Goal: Obtain resource: Download file/media

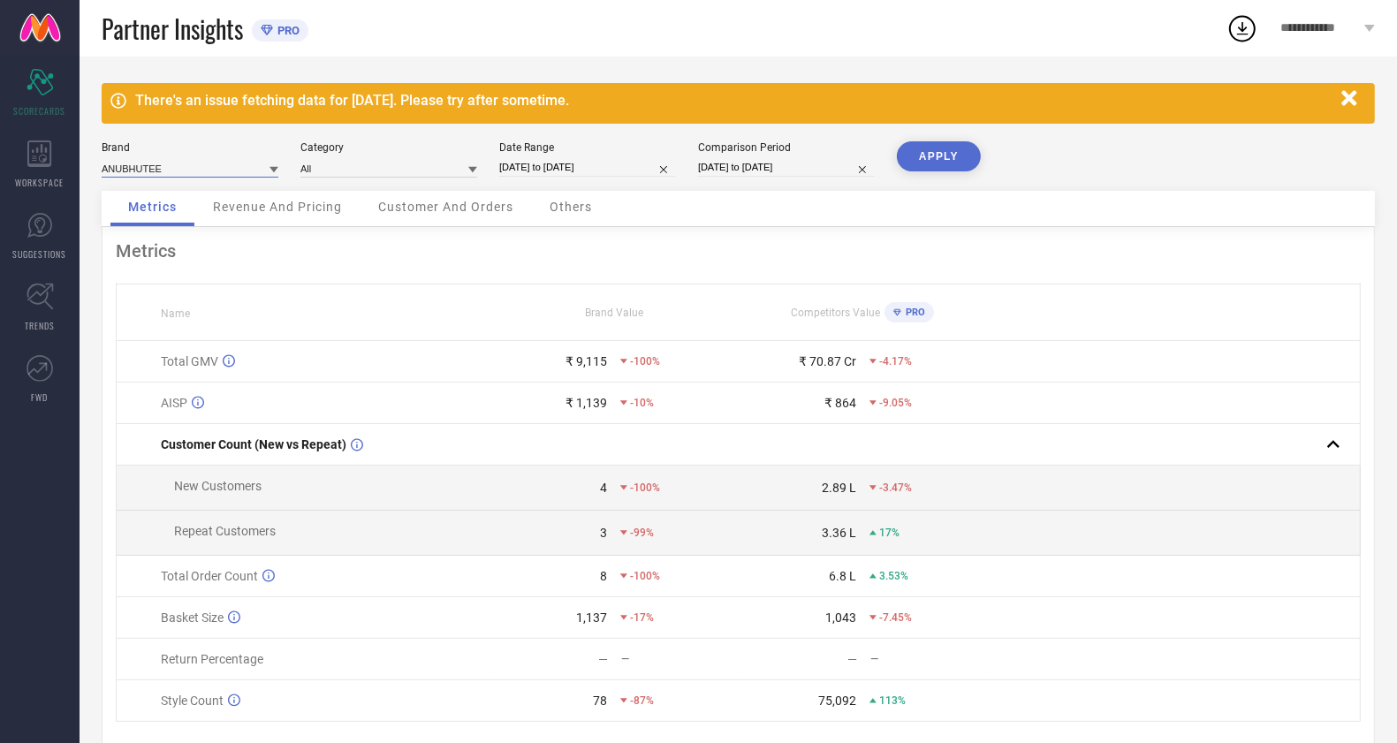
click at [148, 166] on input at bounding box center [190, 168] width 177 height 19
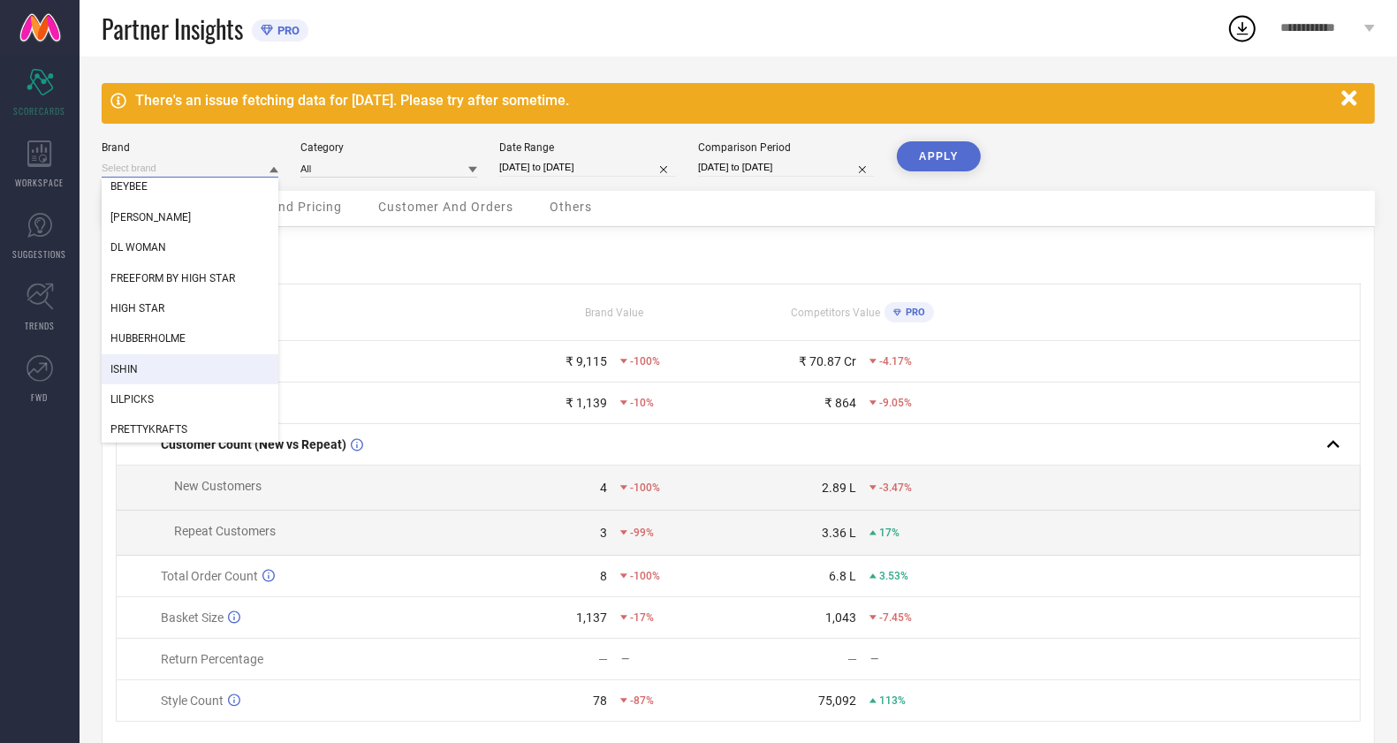
scroll to position [38, 0]
click at [38, 226] on icon at bounding box center [40, 225] width 27 height 27
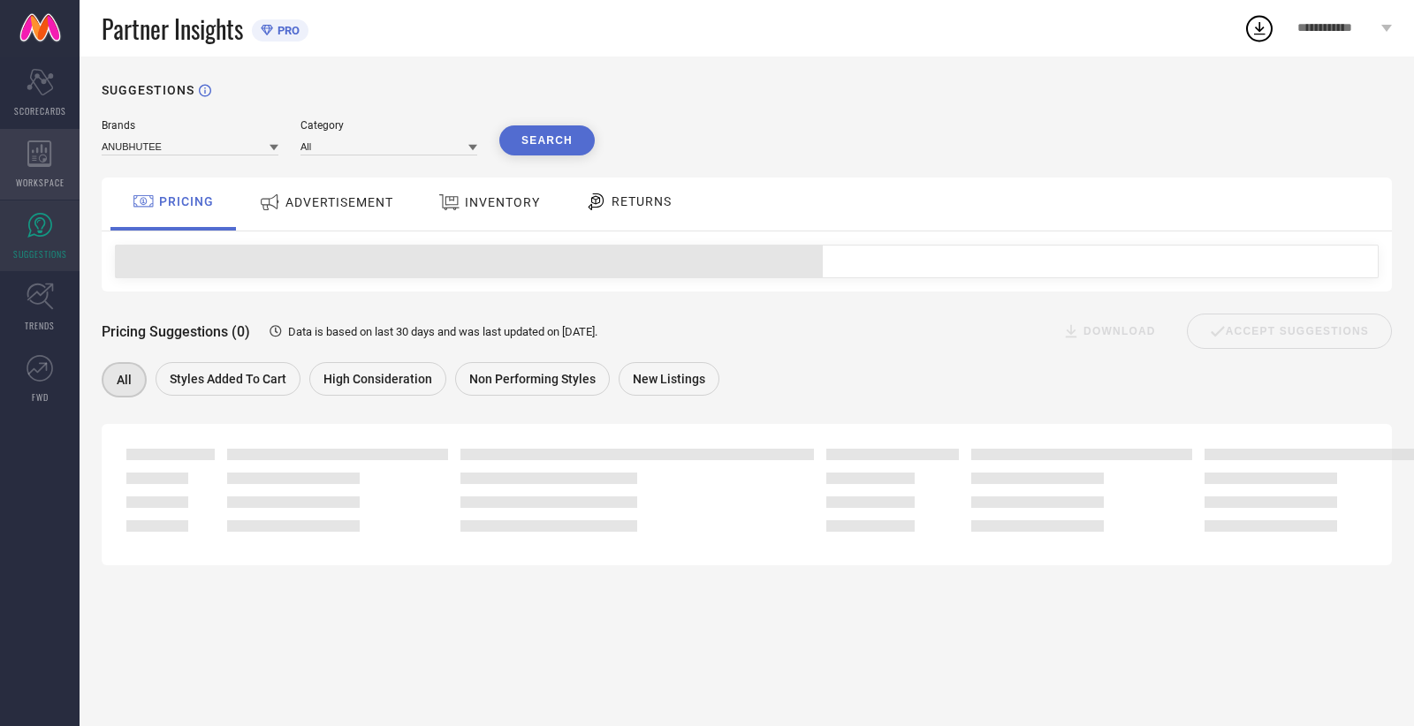
click at [47, 163] on icon at bounding box center [39, 153] width 25 height 27
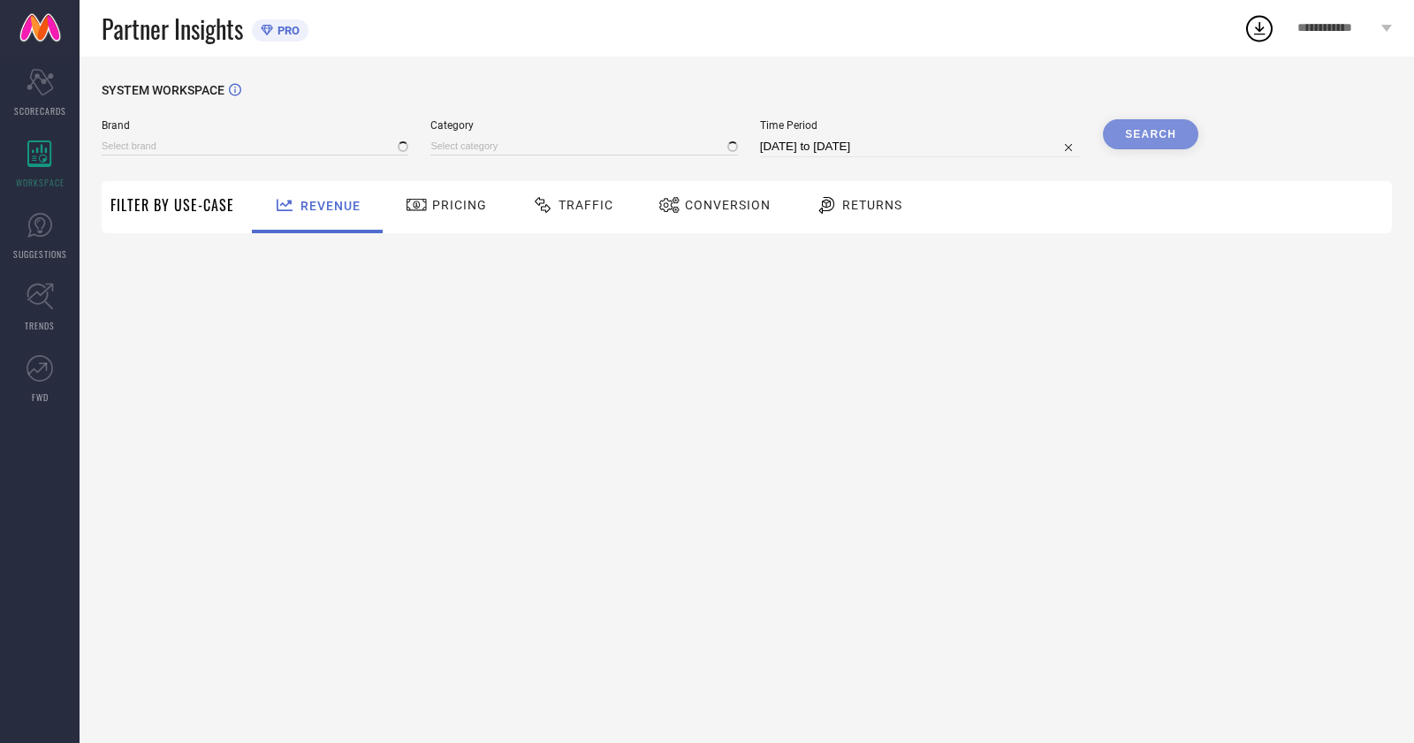
type input "ANUBHUTEE"
type input "All"
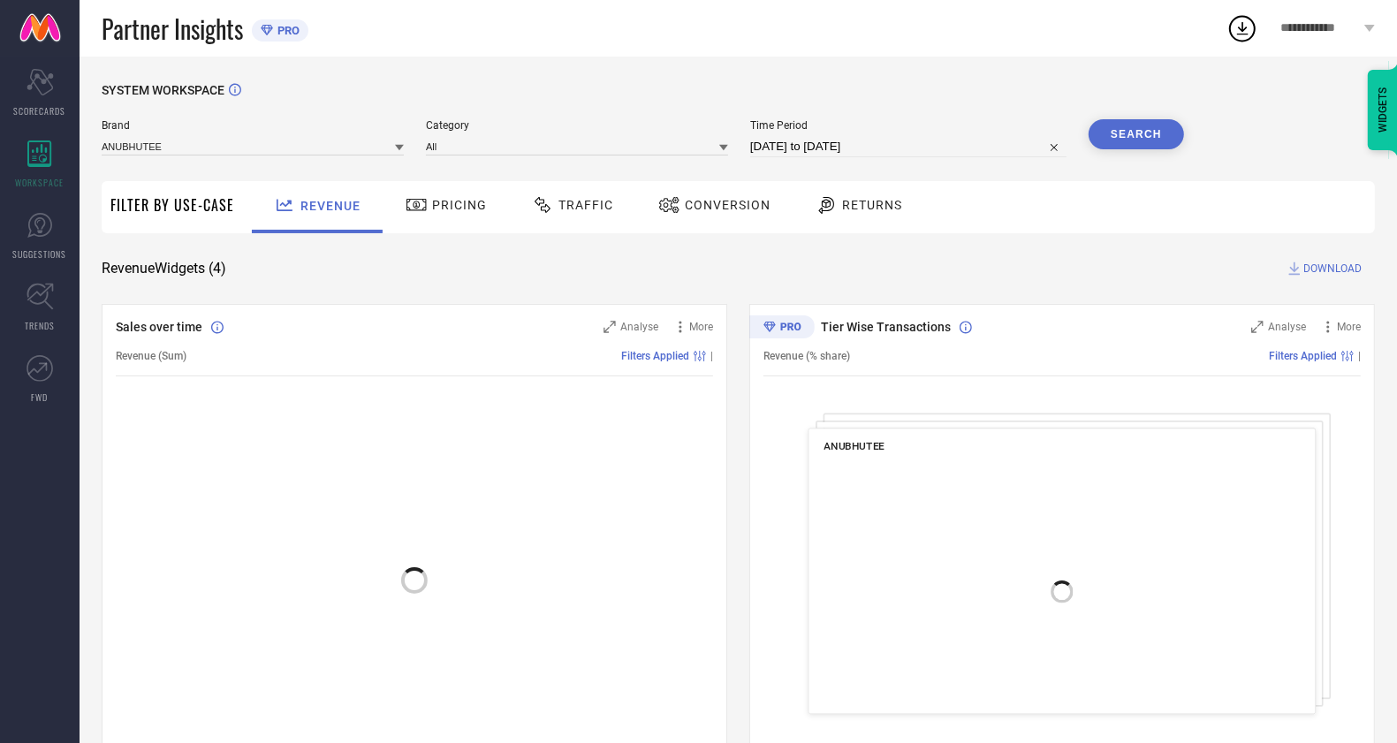
click at [727, 204] on span "Conversion" at bounding box center [728, 205] width 86 height 14
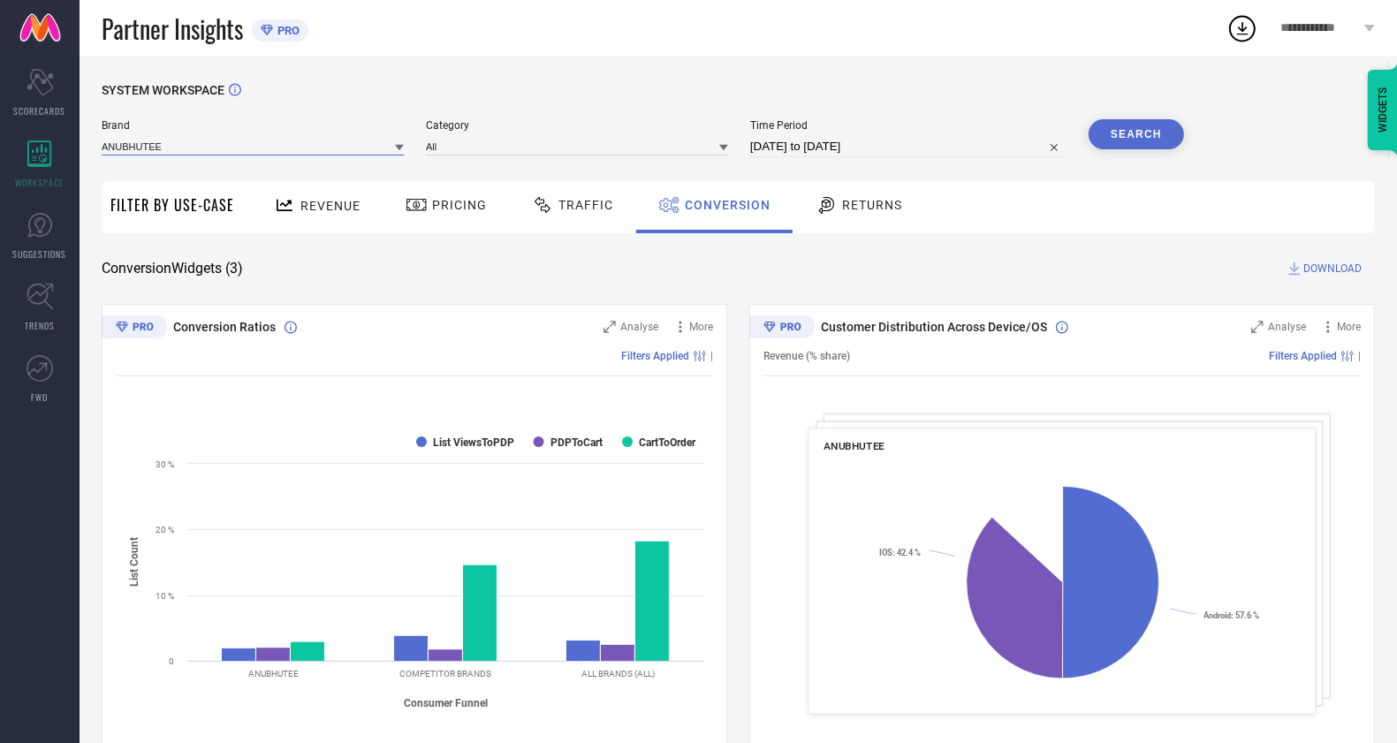
click at [251, 139] on input at bounding box center [253, 146] width 302 height 19
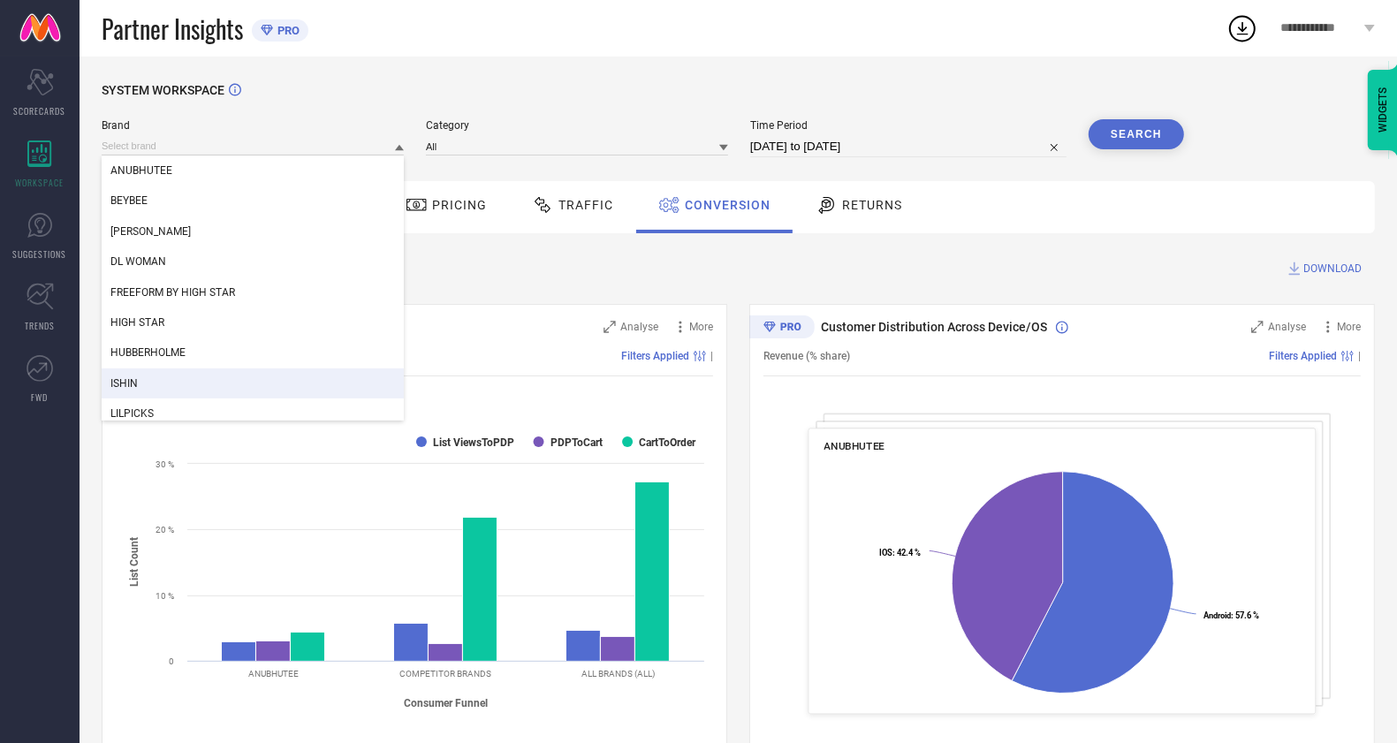
click at [224, 376] on div "ISHIN" at bounding box center [253, 383] width 302 height 30
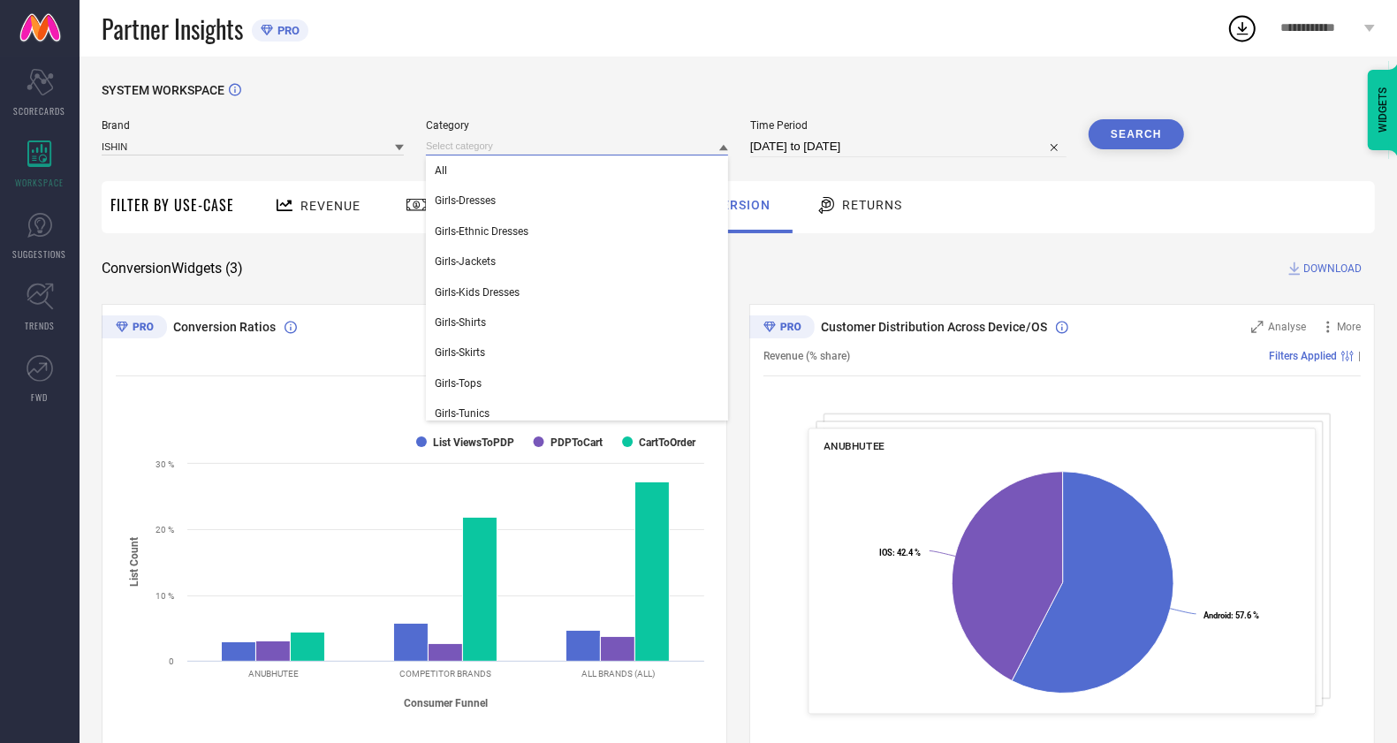
click at [500, 143] on input at bounding box center [577, 146] width 302 height 19
click at [515, 184] on div "All" at bounding box center [577, 171] width 302 height 30
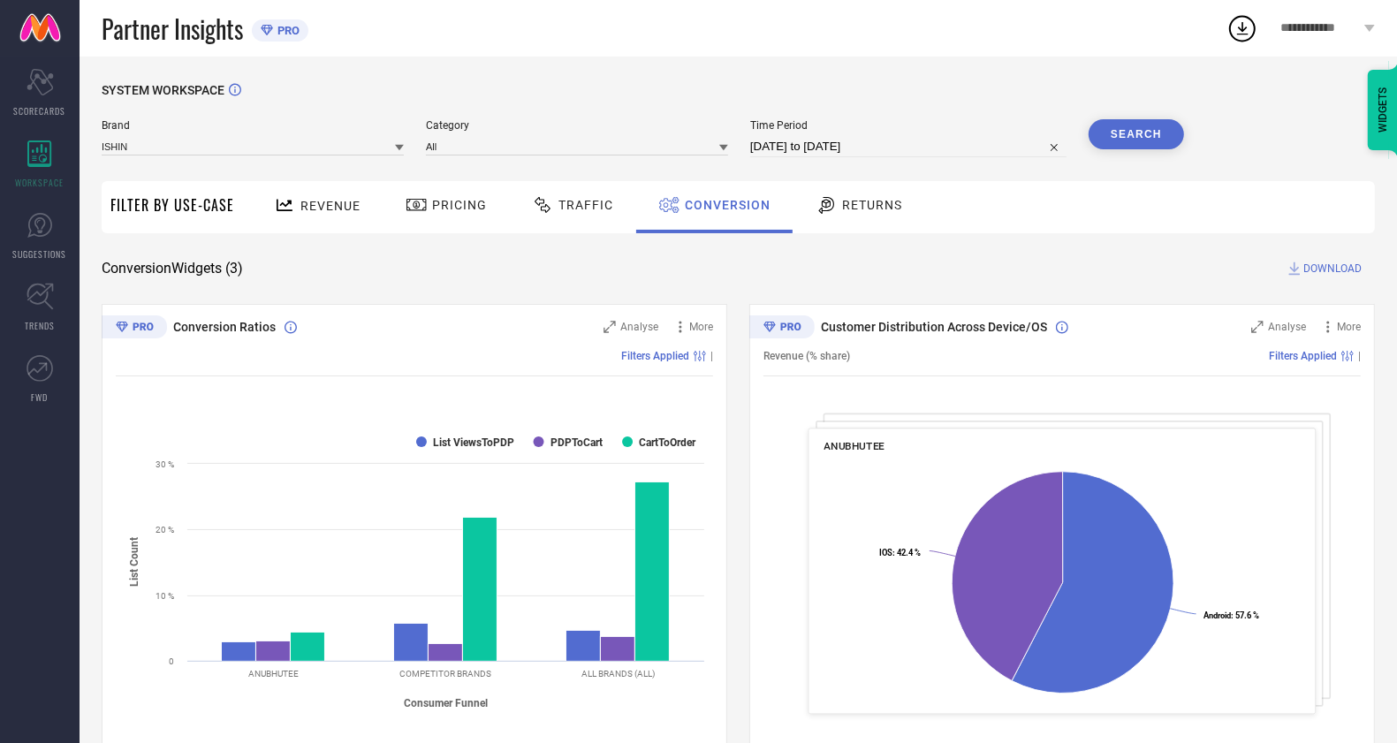
click at [860, 143] on input "[DATE] to [DATE]" at bounding box center [908, 146] width 316 height 21
select select "7"
select select "2025"
select select "8"
select select "2025"
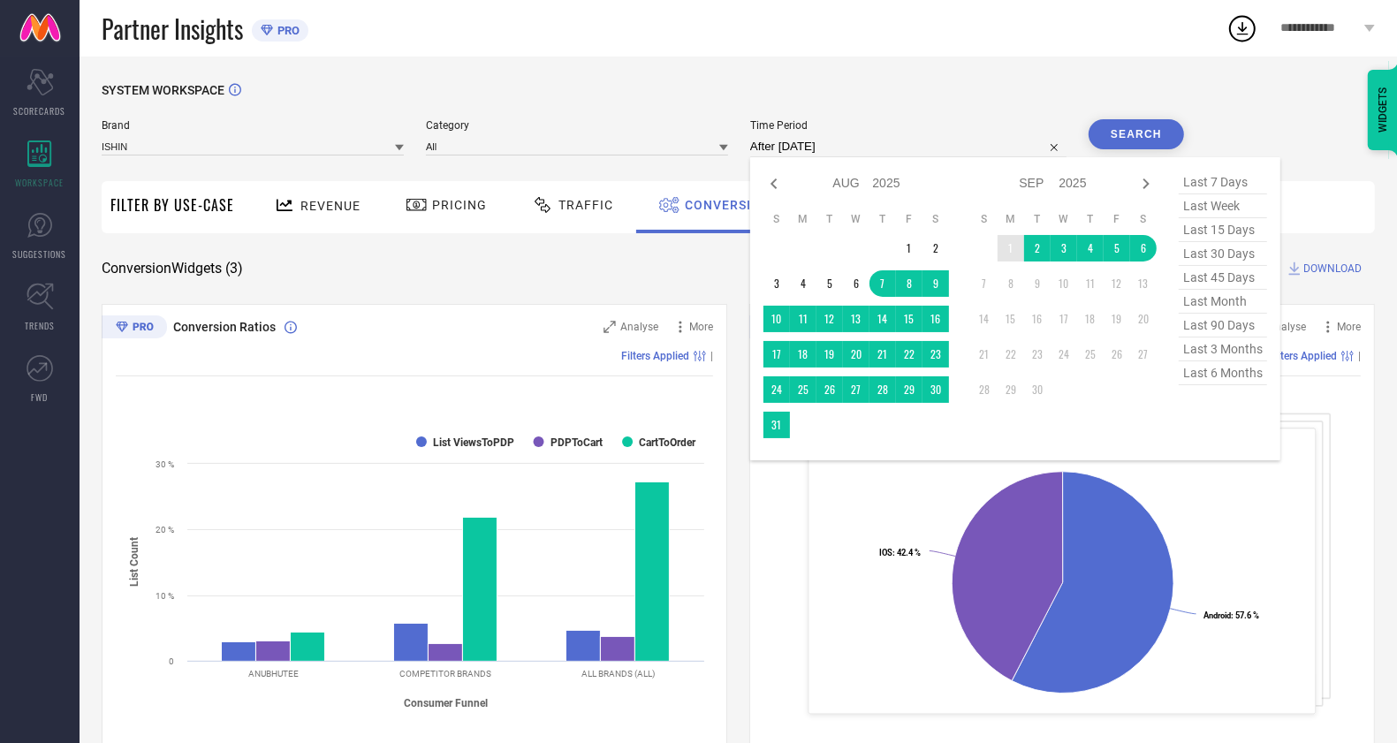
click at [1011, 249] on td "1" at bounding box center [1011, 248] width 27 height 27
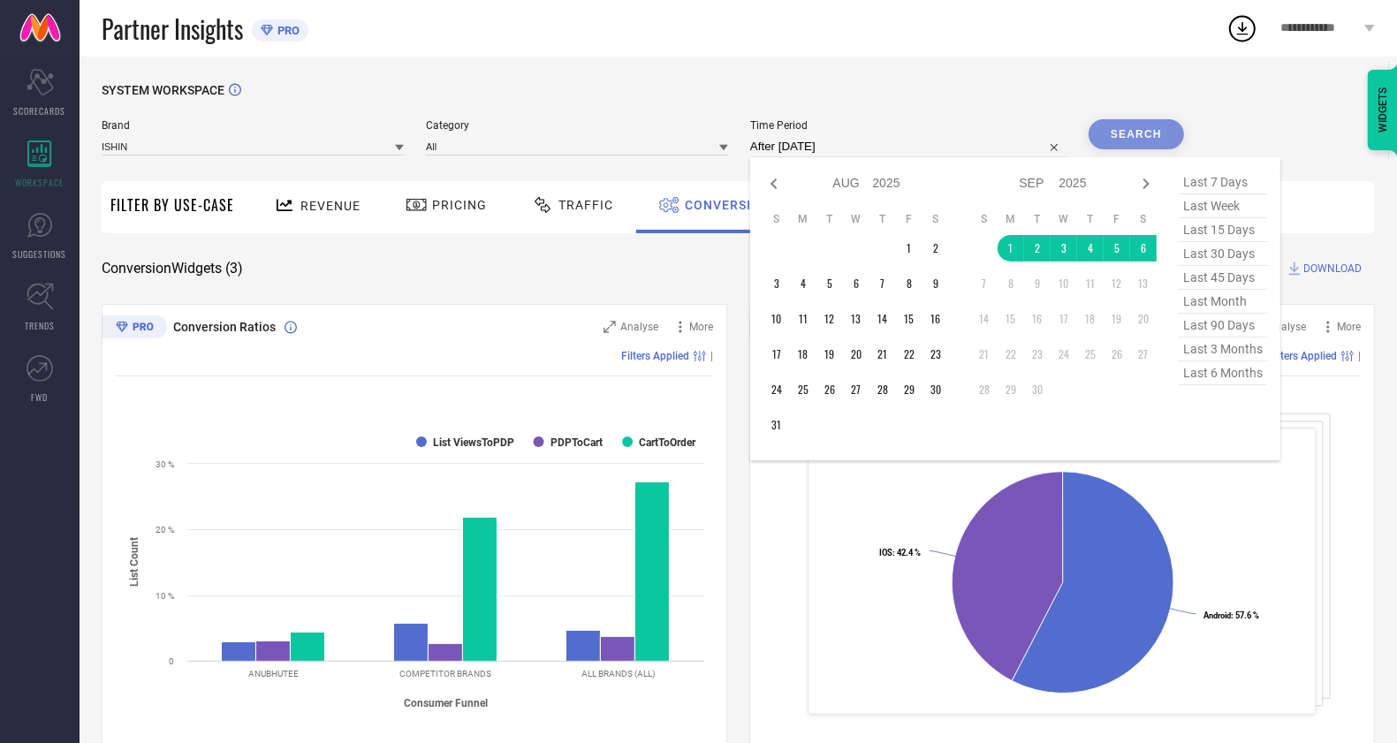
click at [892, 244] on td at bounding box center [882, 248] width 27 height 27
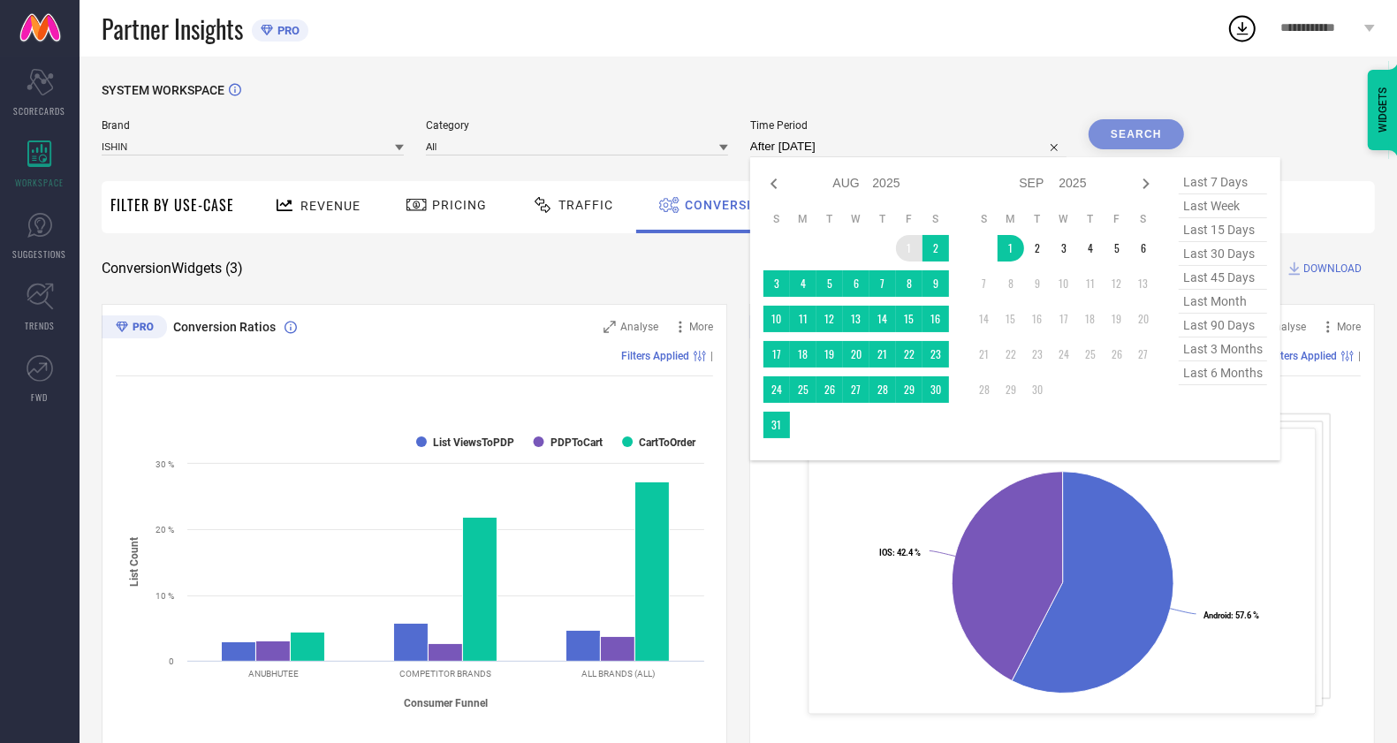
type input "[DATE] to [DATE]"
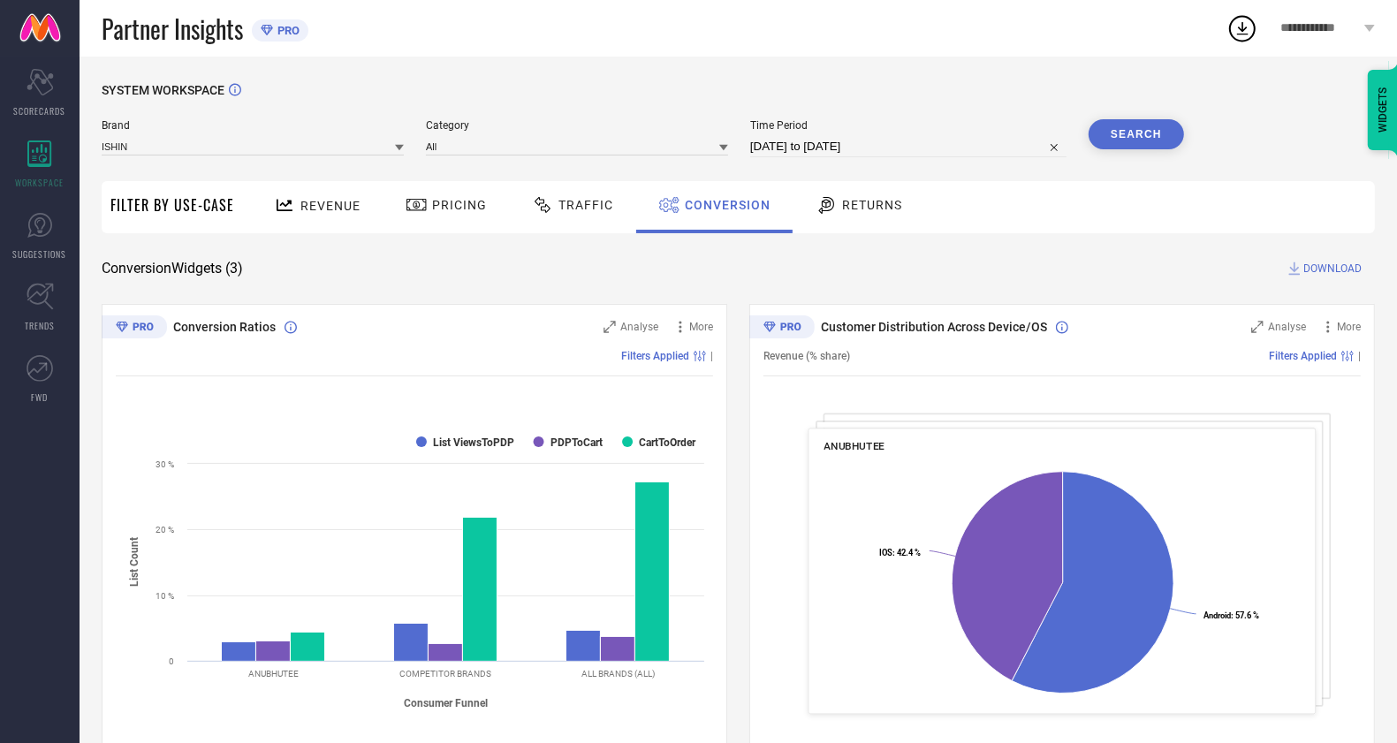
click at [824, 135] on div "Time Period [DATE] to [DATE]" at bounding box center [908, 138] width 316 height 38
click at [824, 150] on input "[DATE] to [DATE]" at bounding box center [908, 146] width 316 height 21
select select "7"
select select "2025"
select select "8"
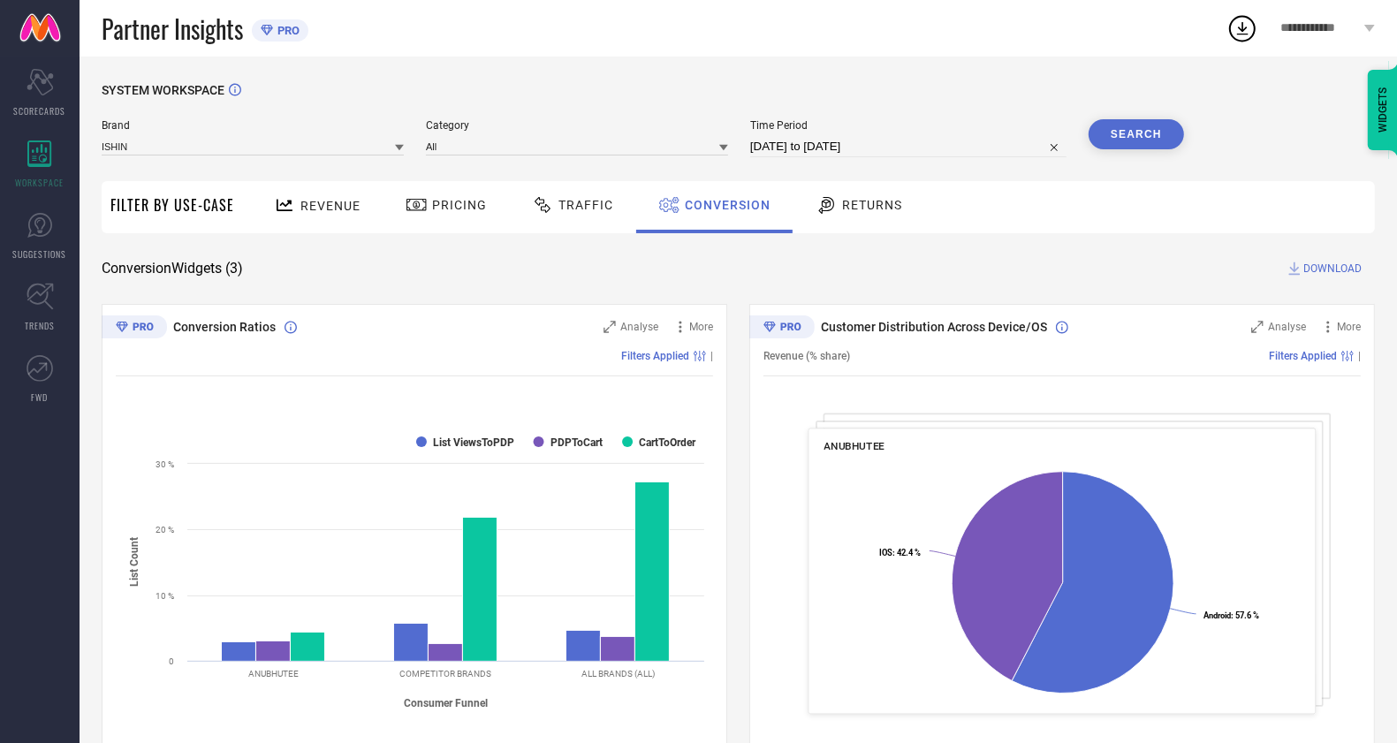
select select "2025"
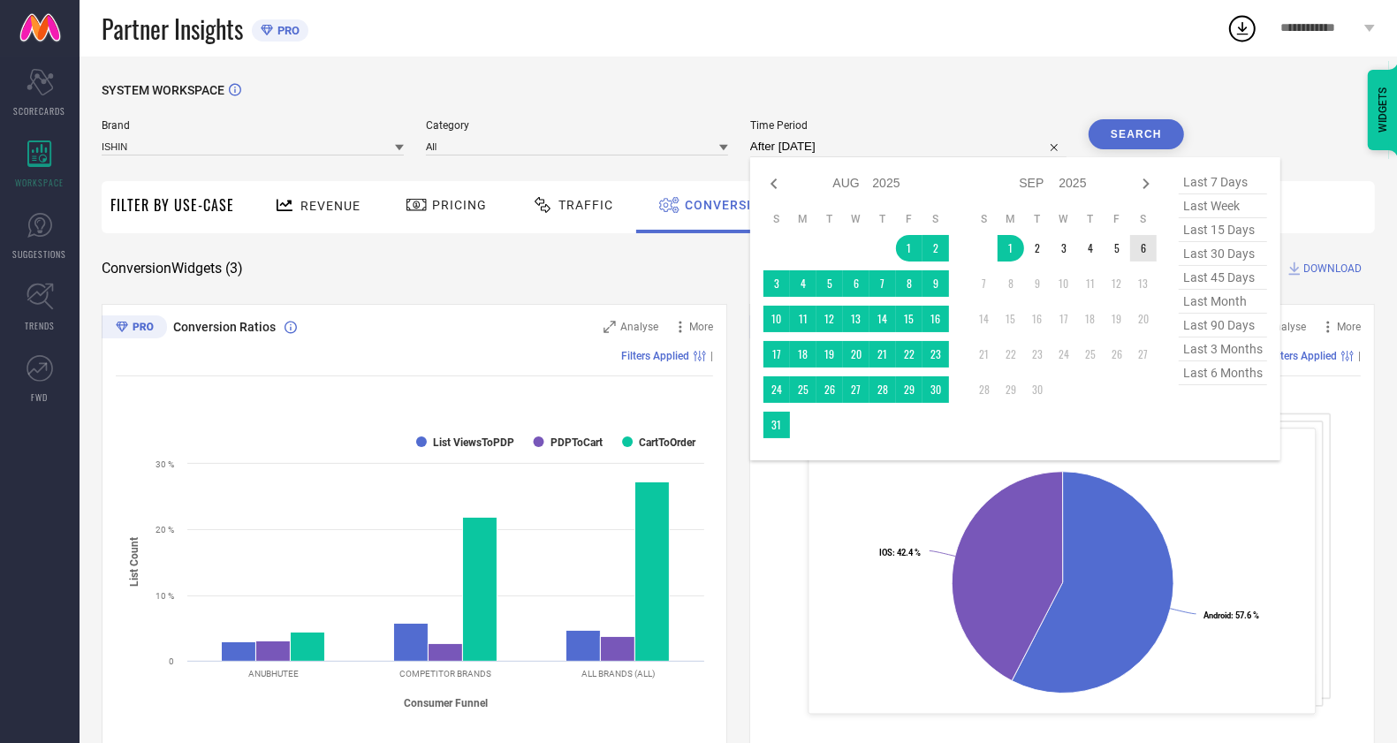
click at [1155, 257] on td "6" at bounding box center [1143, 248] width 27 height 27
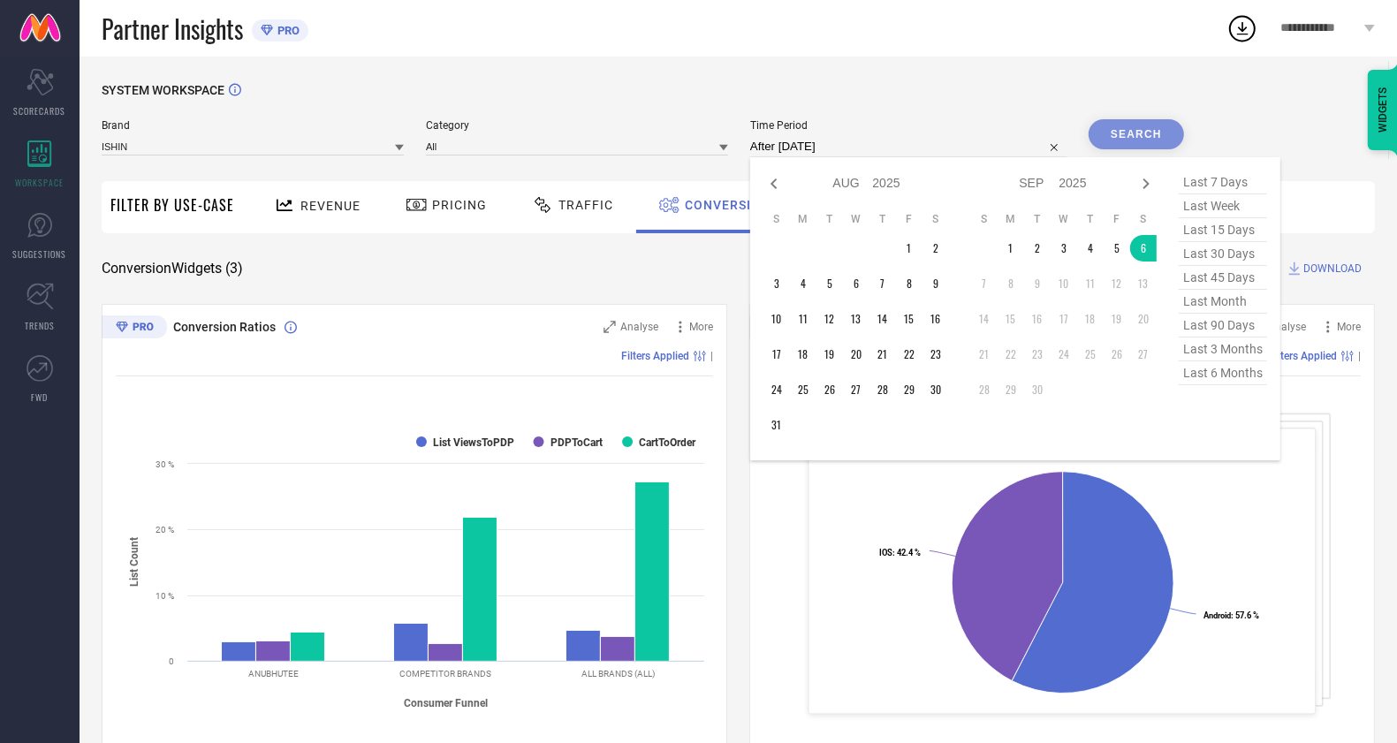
click at [892, 250] on td at bounding box center [882, 248] width 27 height 27
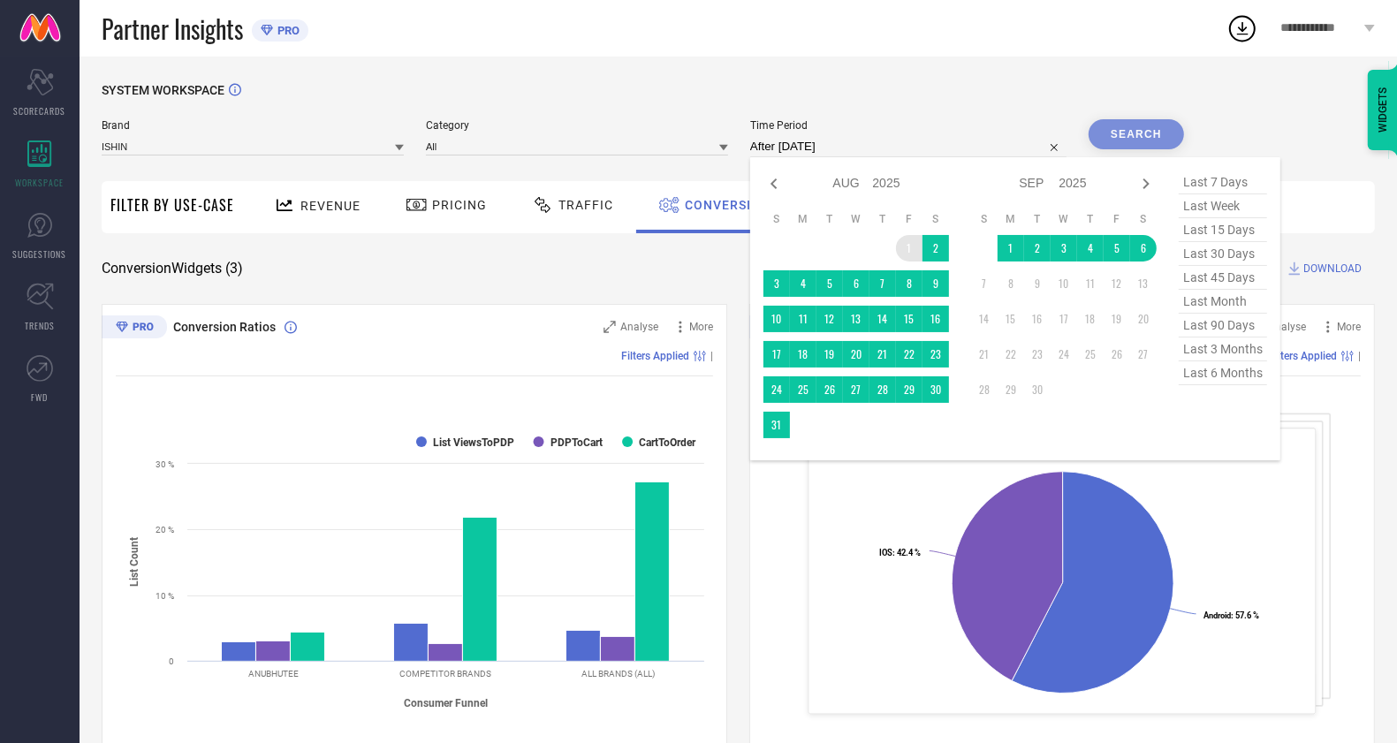
type input "[DATE] to [DATE]"
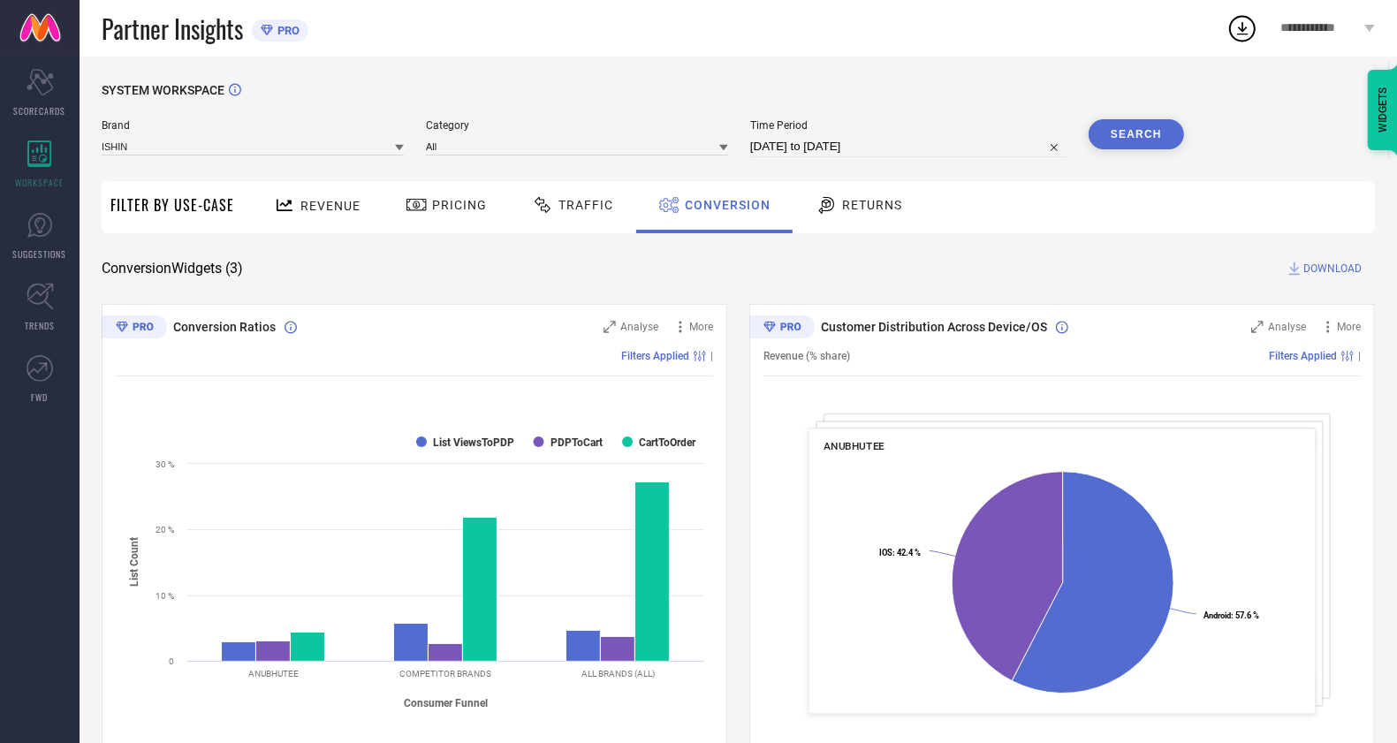
click at [1165, 126] on button "Search" at bounding box center [1136, 134] width 95 height 30
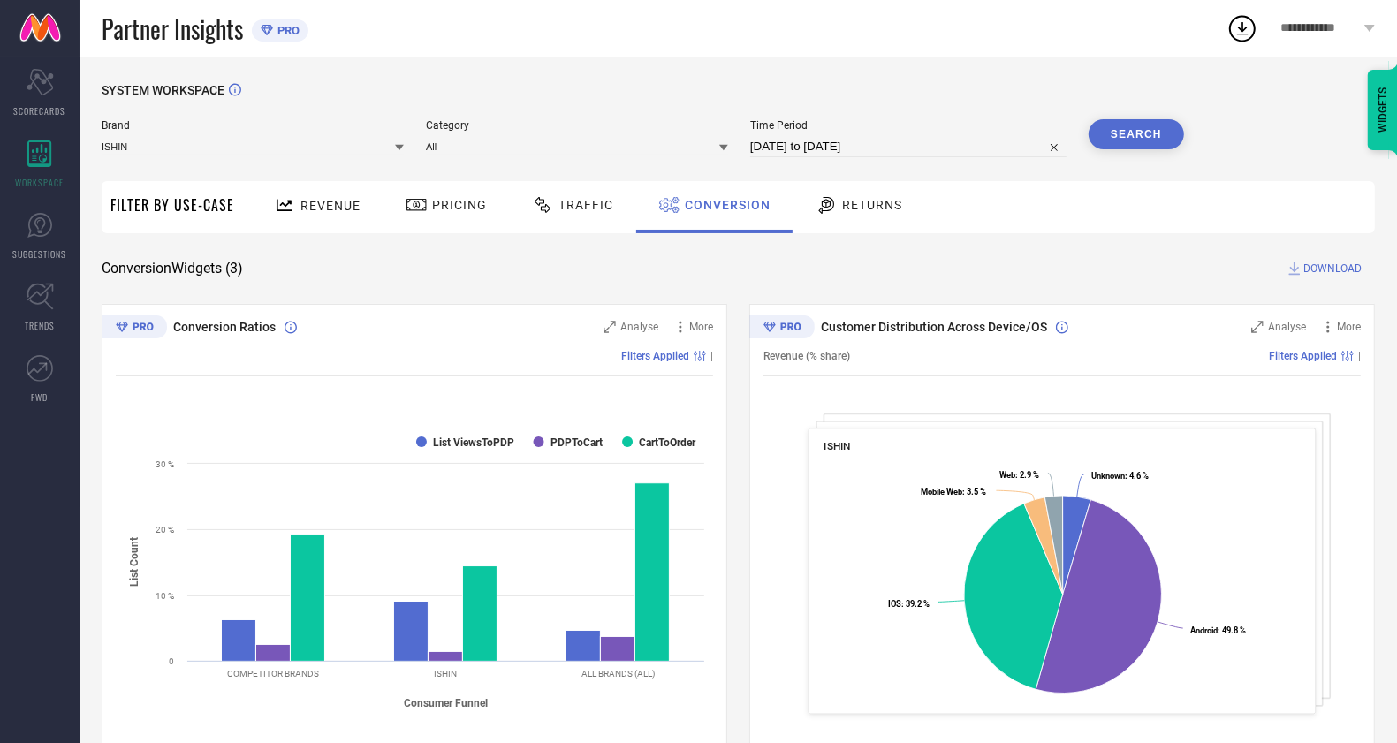
click at [1326, 272] on span "DOWNLOAD" at bounding box center [1332, 269] width 58 height 18
click at [1237, 31] on icon at bounding box center [1242, 28] width 32 height 32
click at [254, 133] on div "Brand ISHIN" at bounding box center [253, 138] width 302 height 38
click at [257, 154] on input at bounding box center [253, 146] width 302 height 19
type input "lil"
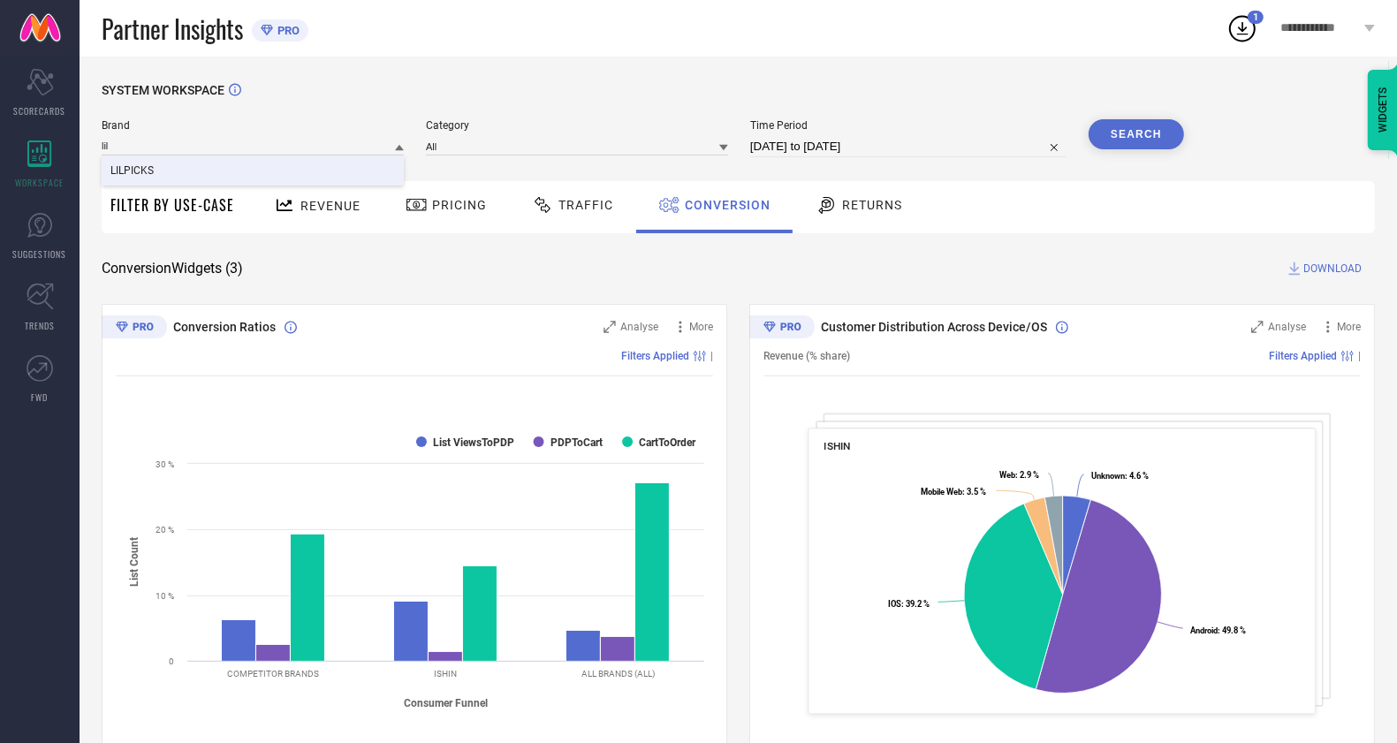
click at [266, 161] on div "LILPICKS" at bounding box center [253, 171] width 302 height 30
click at [1140, 120] on button "Search" at bounding box center [1136, 134] width 95 height 30
click at [1163, 135] on div "Search" at bounding box center [1136, 134] width 95 height 30
click at [1330, 259] on div "SYSTEM WORKSPACE Brand LILPICKS Category Time Period [DATE] to [DATE] Search Fi…" at bounding box center [738, 646] width 1273 height 1127
click at [1328, 268] on span "DOWNLOAD" at bounding box center [1332, 269] width 58 height 18
